Goal: Transaction & Acquisition: Purchase product/service

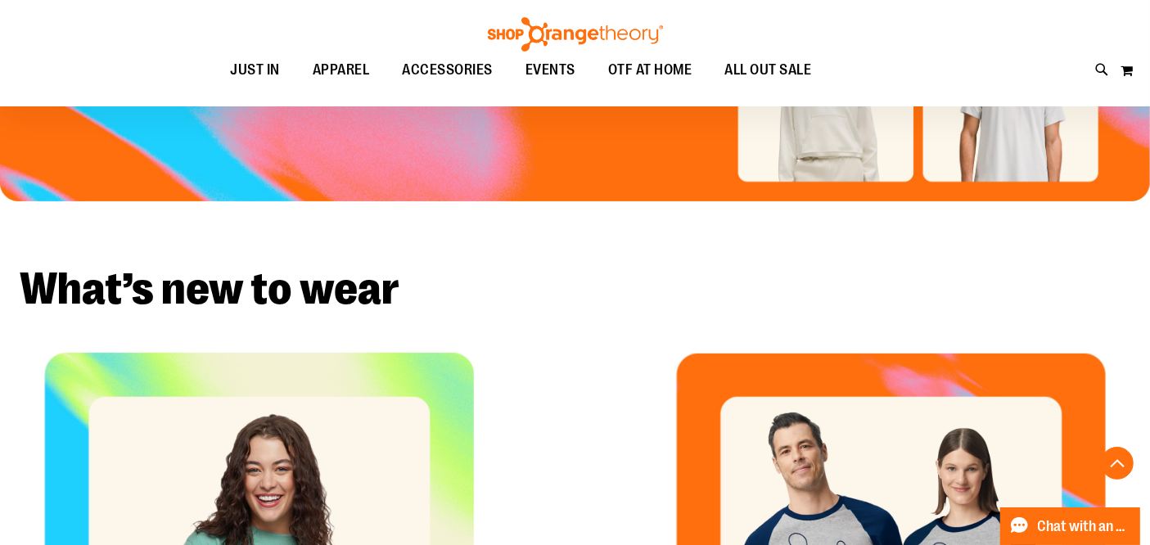
scroll to position [272, 0]
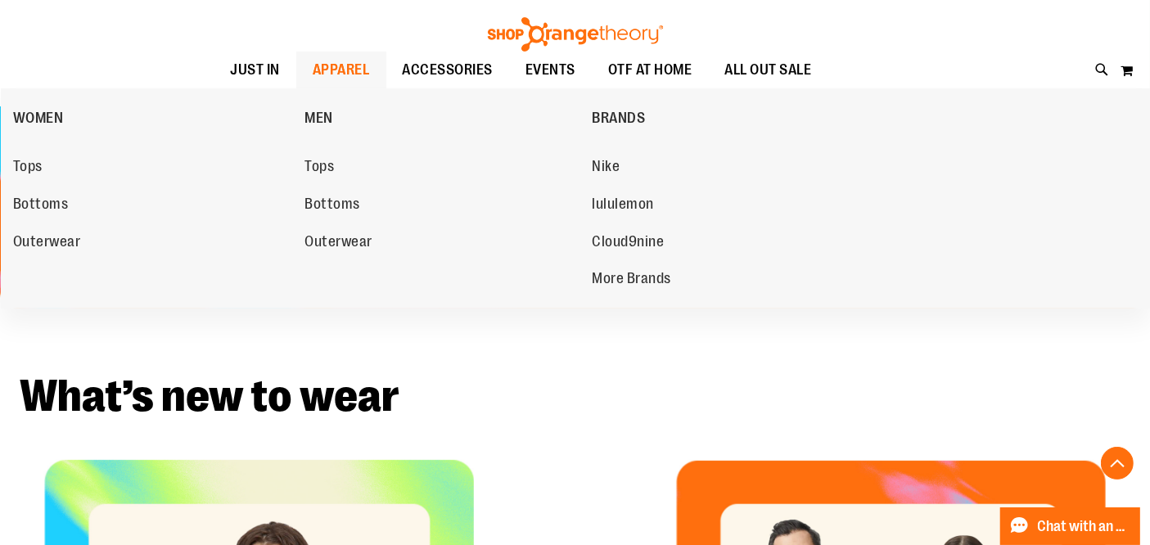
click at [313, 73] on span "APPAREL" at bounding box center [341, 70] width 57 height 37
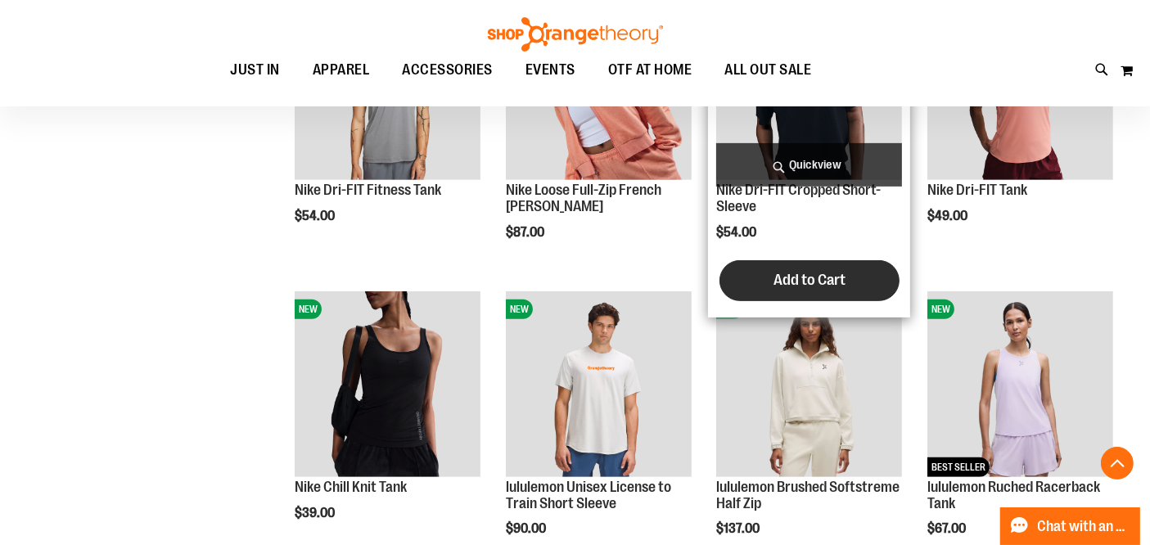
scroll to position [999, 0]
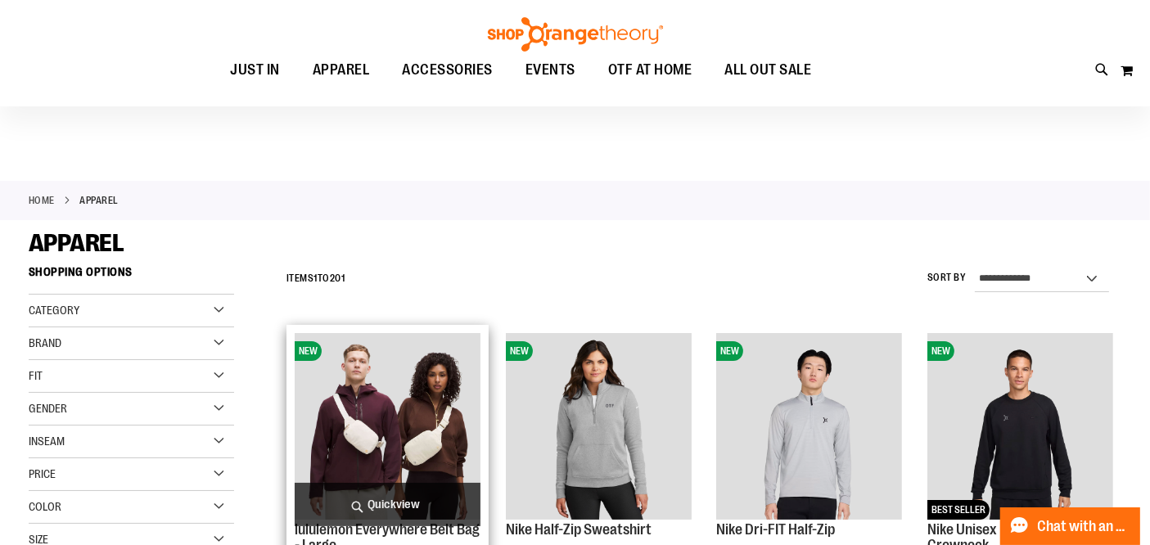
scroll to position [90, 0]
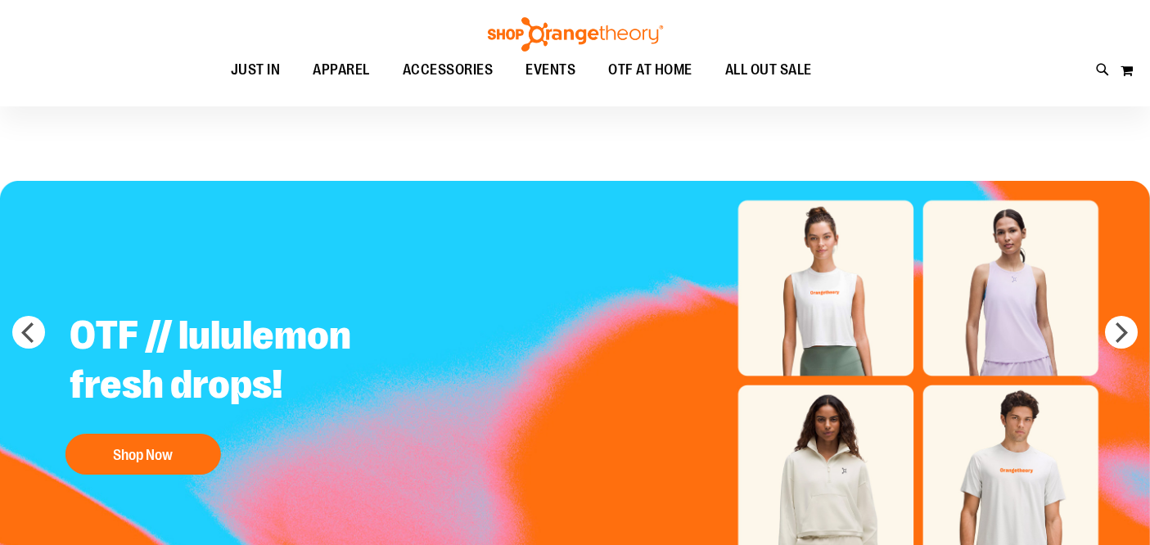
scroll to position [83, 0]
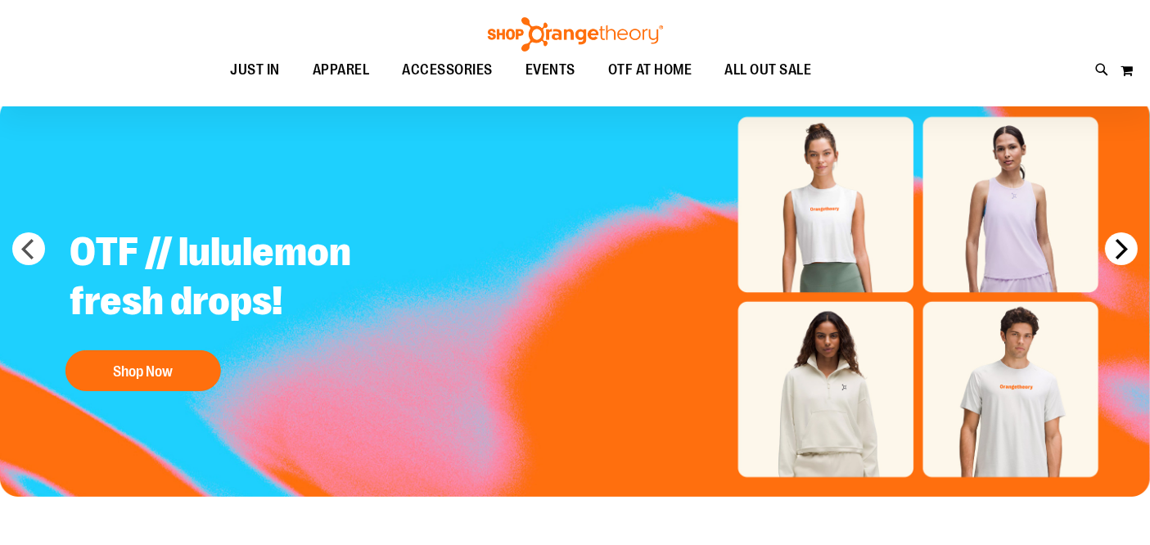
click at [1120, 244] on button "next" at bounding box center [1121, 248] width 33 height 33
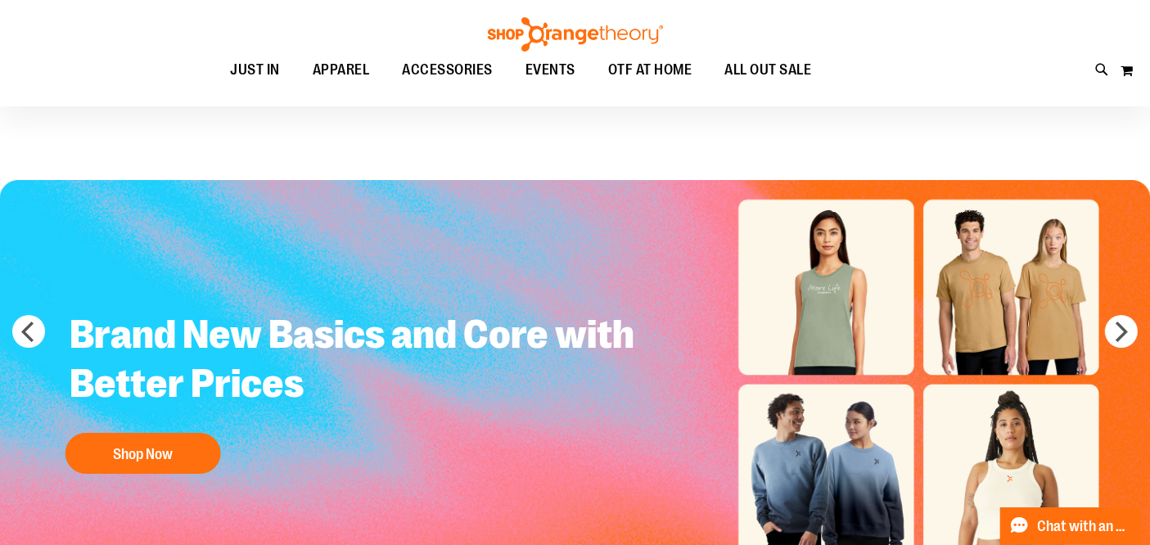
scroll to position [0, 0]
